Goal: Task Accomplishment & Management: Complete application form

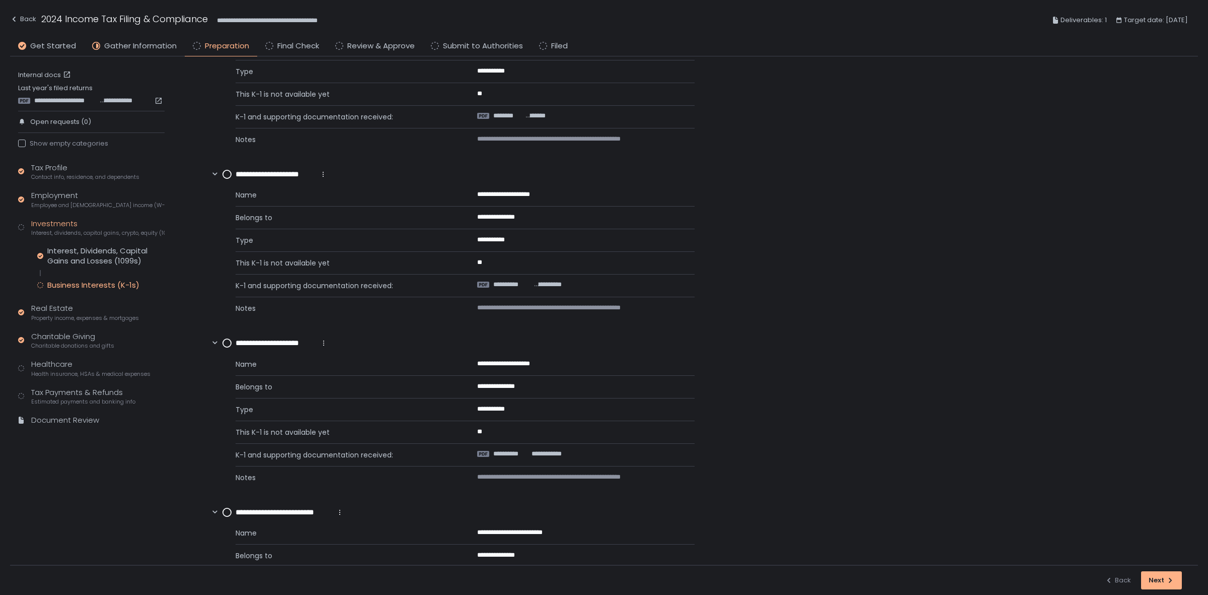
scroll to position [233, 0]
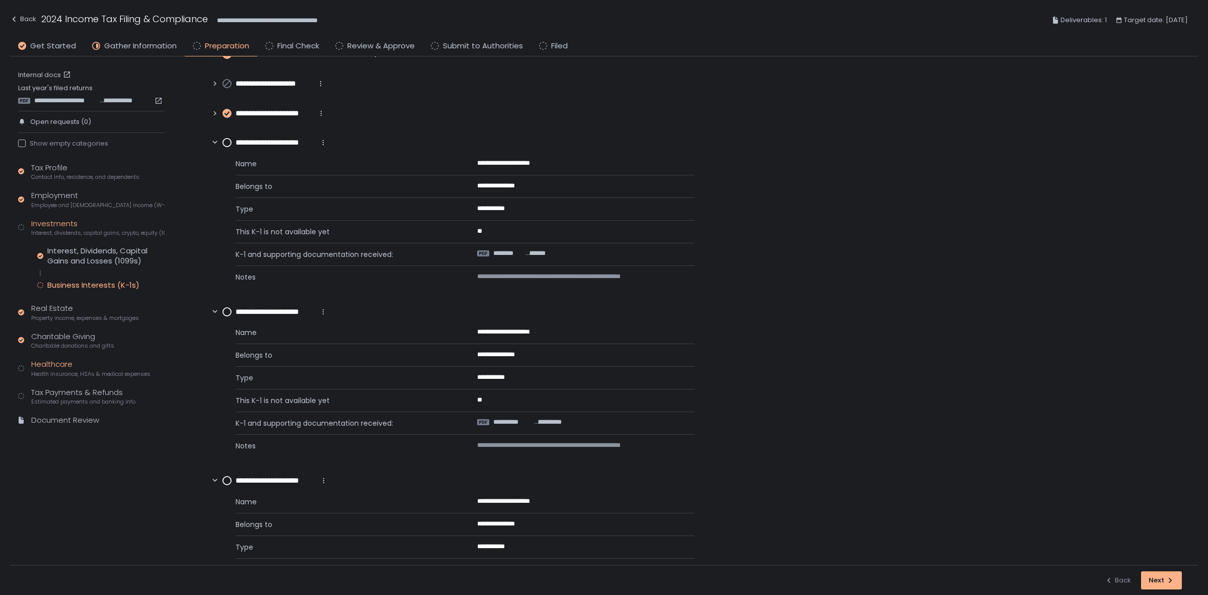
click at [69, 367] on div "Healthcare Health insurance, HSAs & medical expenses" at bounding box center [90, 368] width 119 height 19
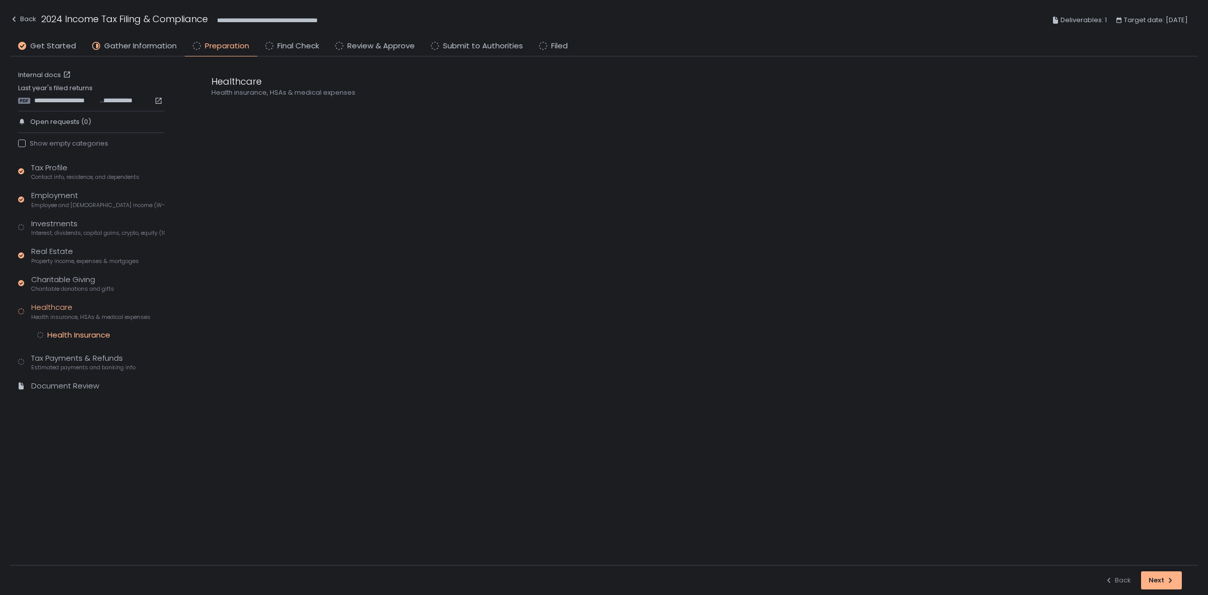
click at [82, 335] on div "Health Insurance" at bounding box center [78, 335] width 63 height 10
click at [503, 152] on span "***" at bounding box center [498, 154] width 11 height 9
click at [82, 358] on div "Tax Payments & Refunds Estimated payments and banking info" at bounding box center [83, 361] width 104 height 19
click at [77, 388] on div "Bank Details" at bounding box center [69, 387] width 45 height 10
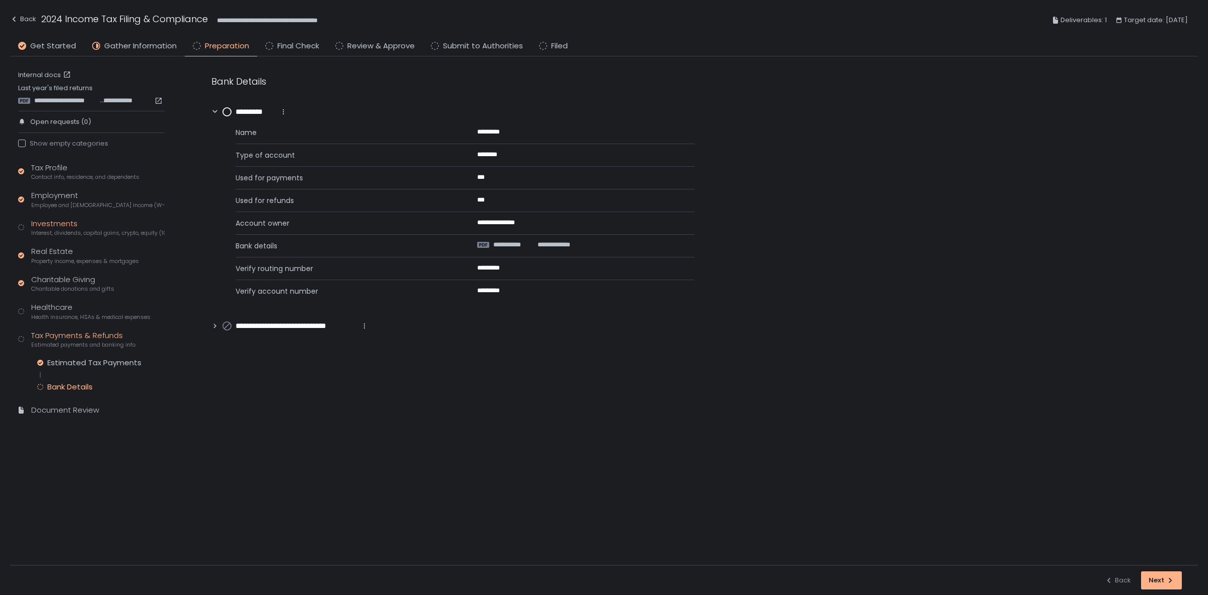
click at [79, 232] on span "Interest, dividends, capital gains, crypto, equity (1099s, K-1s)" at bounding box center [97, 233] width 133 height 8
